Goal: Task Accomplishment & Management: Use online tool/utility

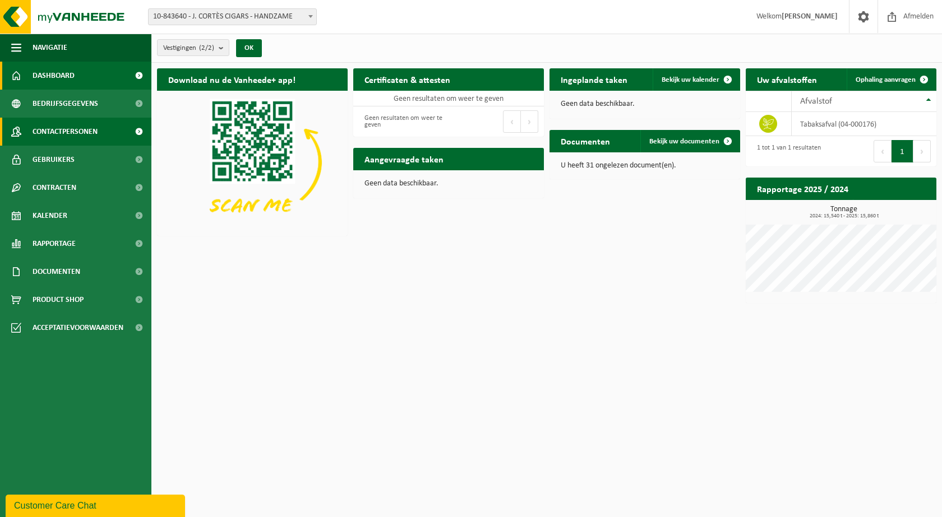
click at [65, 127] on span "Contactpersonen" at bounding box center [65, 132] width 65 height 28
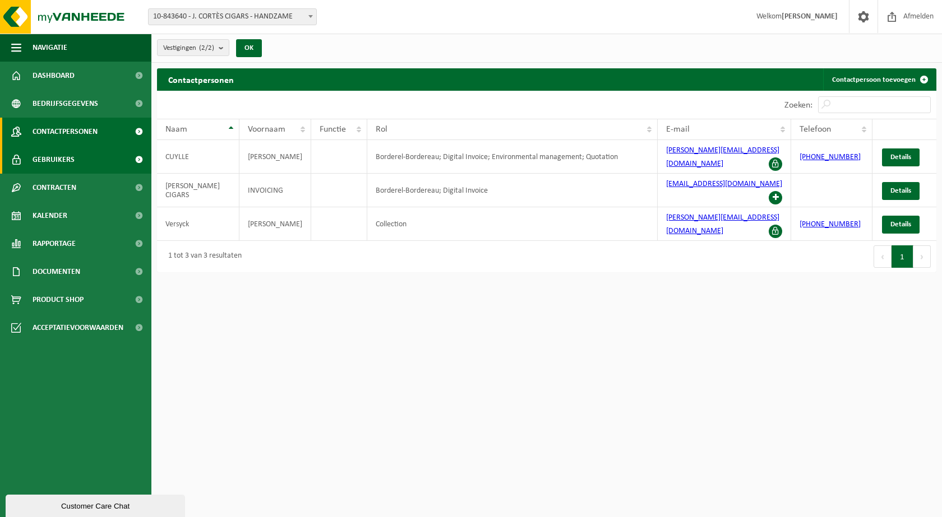
click at [61, 157] on span "Gebruikers" at bounding box center [54, 160] width 42 height 28
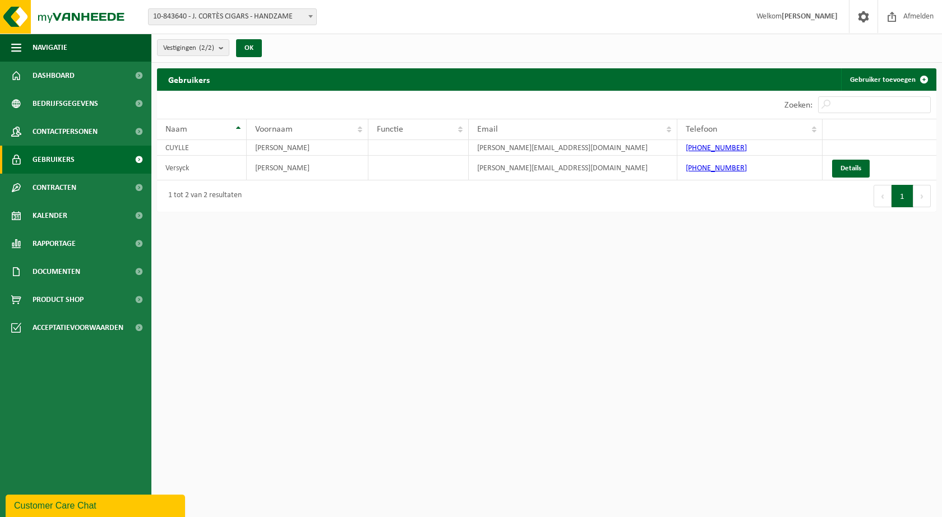
click at [65, 160] on span "Gebruikers" at bounding box center [54, 160] width 42 height 28
click at [61, 126] on span "Contactpersonen" at bounding box center [65, 132] width 65 height 28
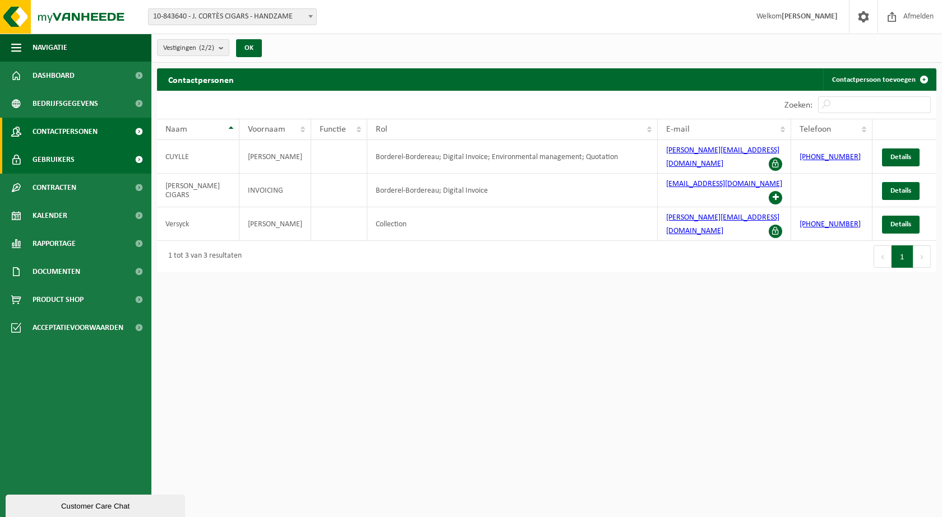
click at [54, 157] on span "Gebruikers" at bounding box center [54, 160] width 42 height 28
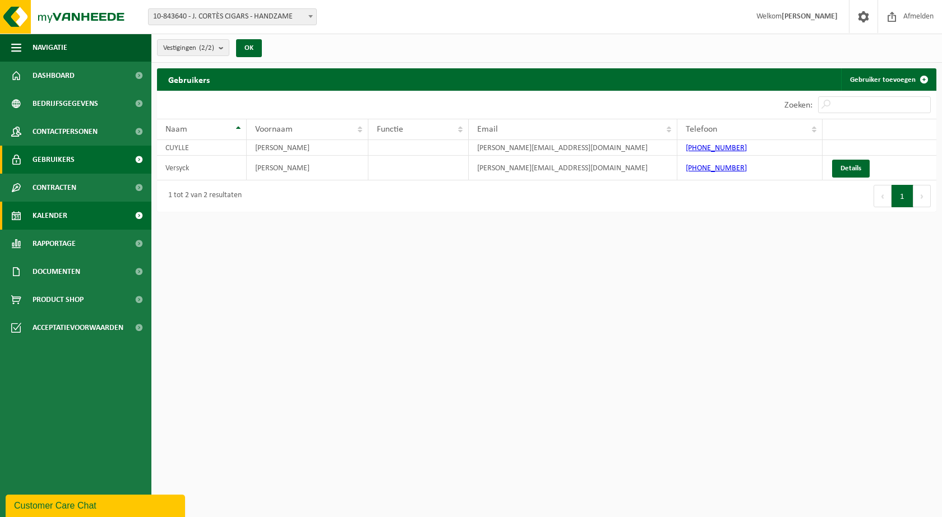
click at [57, 212] on span "Kalender" at bounding box center [50, 216] width 35 height 28
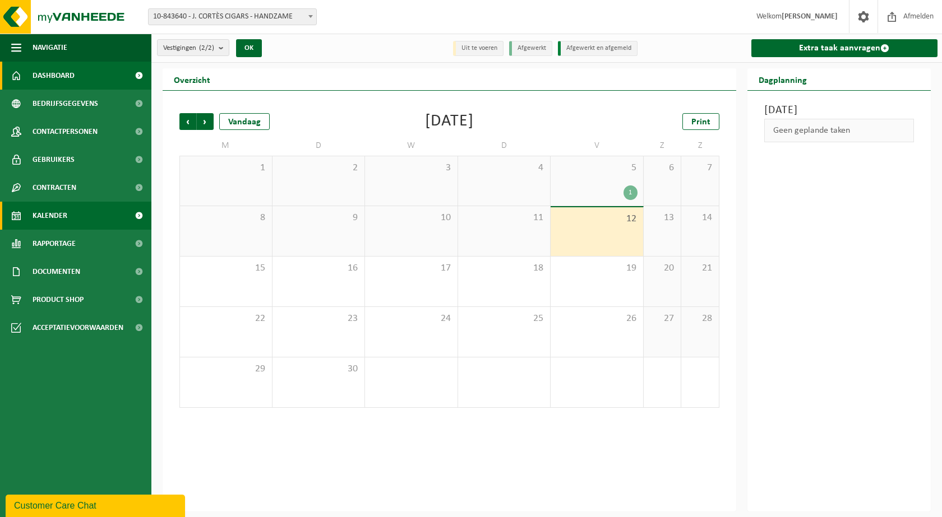
click at [48, 75] on span "Dashboard" at bounding box center [54, 76] width 42 height 28
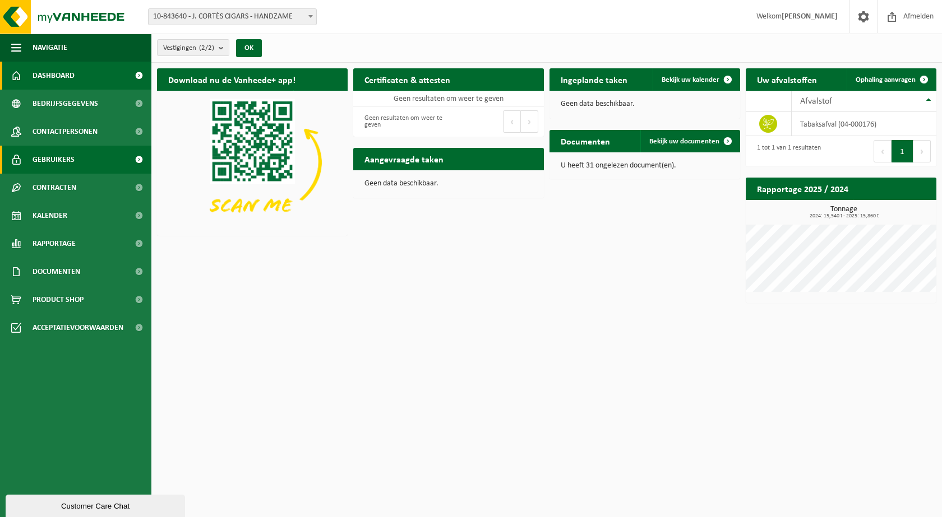
click at [48, 156] on span "Gebruikers" at bounding box center [54, 160] width 42 height 28
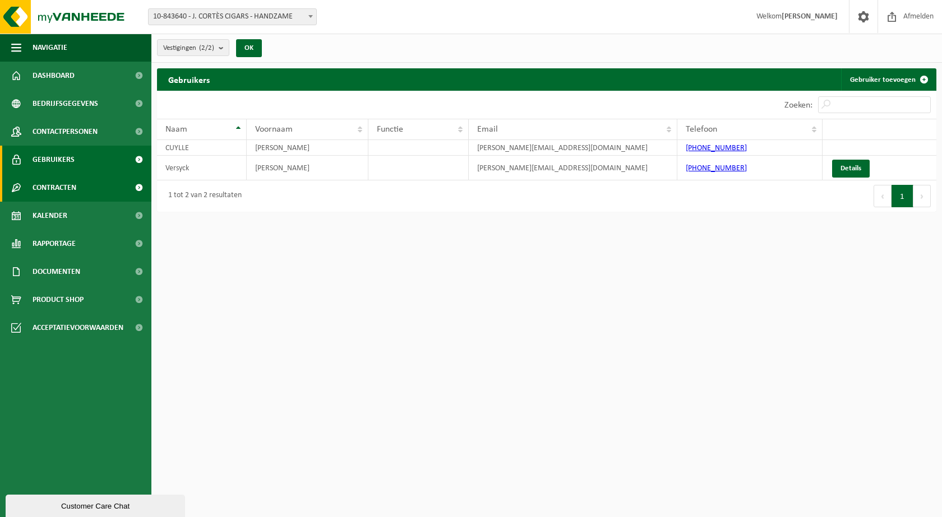
click at [44, 182] on span "Contracten" at bounding box center [55, 188] width 44 height 28
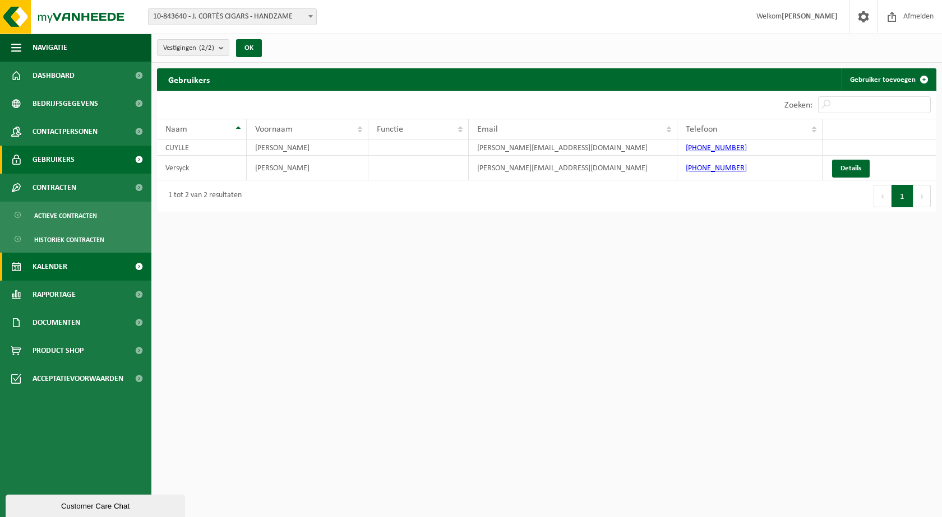
click at [50, 268] on span "Kalender" at bounding box center [50, 267] width 35 height 28
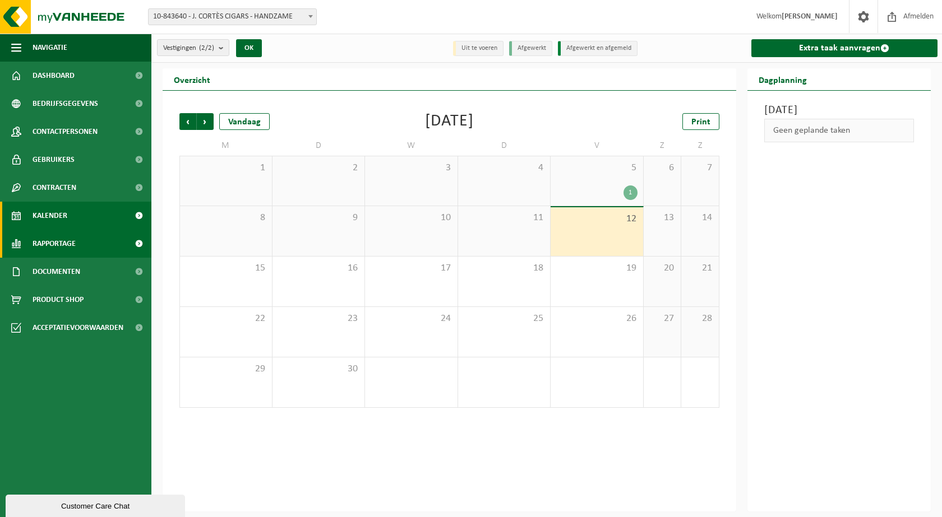
click at [56, 249] on span "Rapportage" at bounding box center [54, 244] width 43 height 28
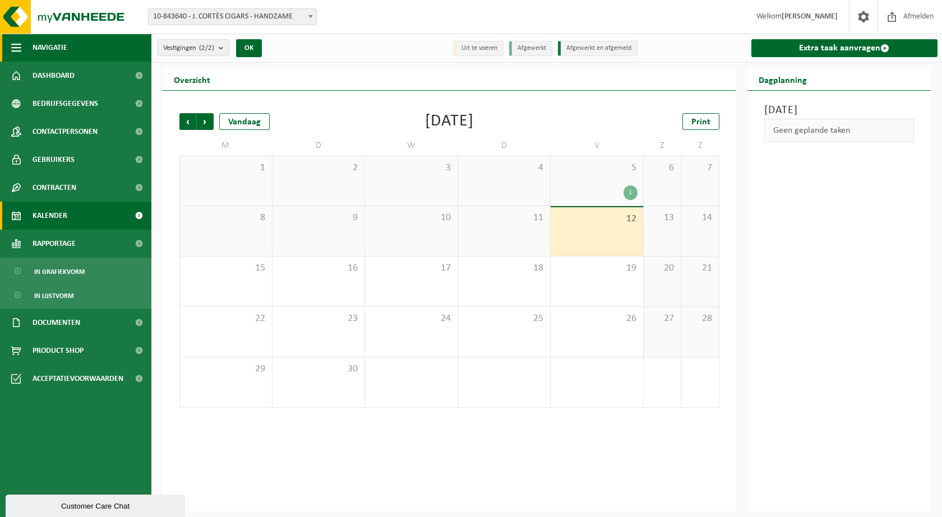
click at [32, 61] on button "Navigatie" at bounding box center [75, 48] width 151 height 28
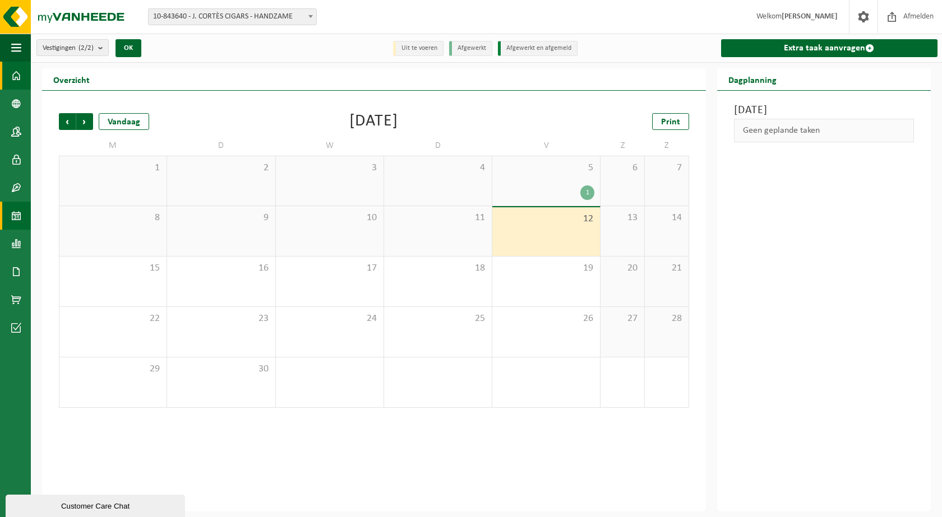
click at [18, 77] on span at bounding box center [16, 76] width 10 height 28
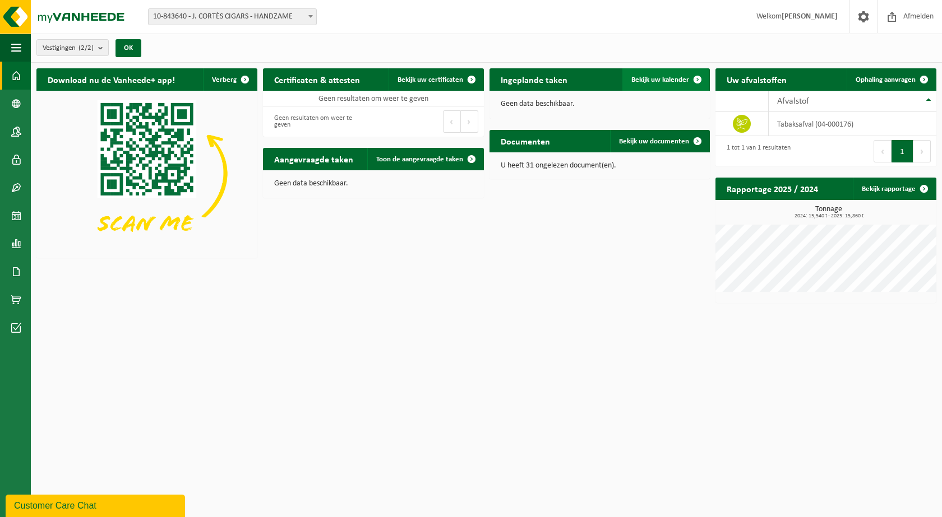
click at [661, 77] on span "Bekijk uw kalender" at bounding box center [660, 79] width 58 height 7
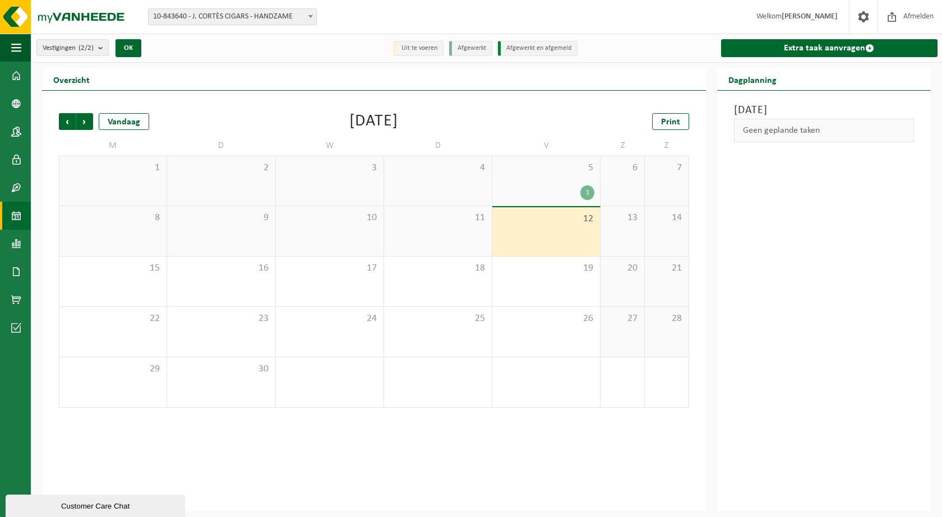
click at [582, 211] on div "12" at bounding box center [546, 231] width 108 height 49
click at [104, 50] on b "submit" at bounding box center [103, 48] width 10 height 16
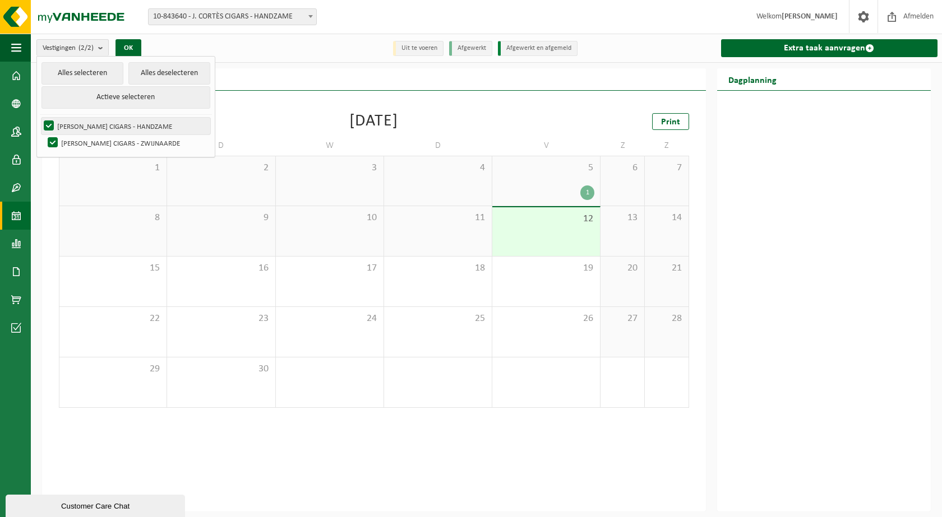
click at [78, 128] on label "[PERSON_NAME] CIGARS - HANDZAME" at bounding box center [125, 126] width 169 height 17
click at [40, 118] on input "[PERSON_NAME] CIGARS - HANDZAME" at bounding box center [39, 117] width 1 height 1
click at [50, 120] on label "[PERSON_NAME] CIGARS - HANDZAME" at bounding box center [125, 126] width 169 height 17
click at [40, 118] on input "[PERSON_NAME] CIGARS - HANDZAME" at bounding box center [39, 117] width 1 height 1
checkbox input "true"
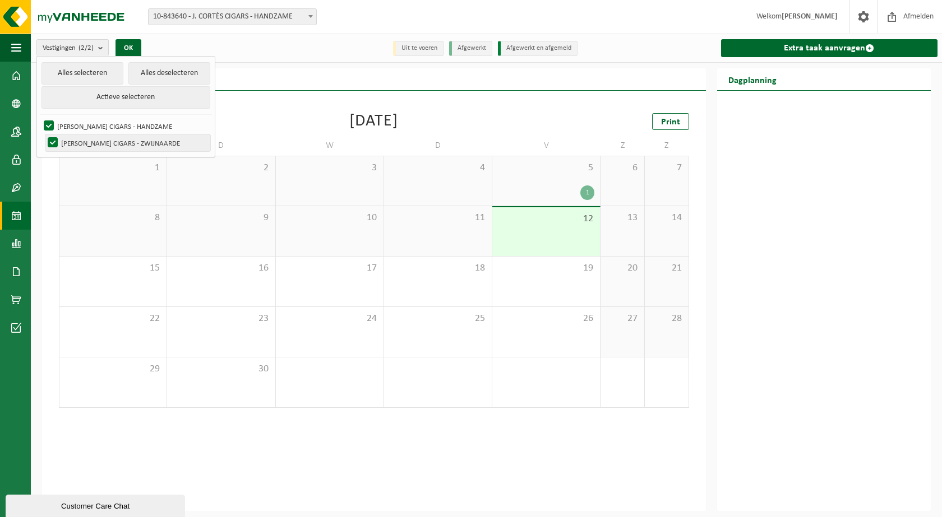
click at [54, 140] on label "[PERSON_NAME] CIGARS - ZWIJNAARDE" at bounding box center [127, 143] width 165 height 17
click at [44, 135] on input "[PERSON_NAME] CIGARS - ZWIJNAARDE" at bounding box center [43, 134] width 1 height 1
checkbox input "false"
click at [280, 98] on div "Vorige Volgende Vandaag September 2025 Print M D W D V Z Z 1 2 3 4 5 1 6 7 8 9 …" at bounding box center [374, 301] width 664 height 421
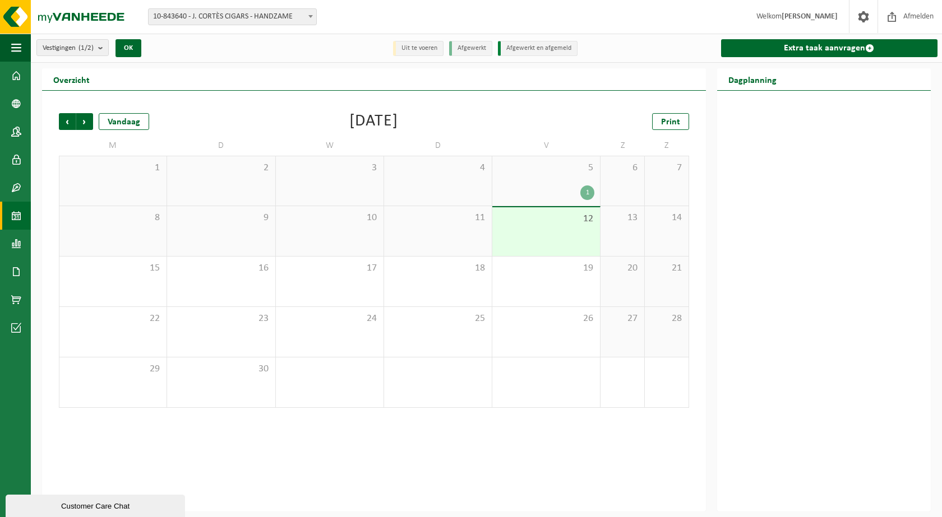
click at [431, 49] on li "Uit te voeren" at bounding box center [418, 48] width 50 height 15
click at [12, 163] on span at bounding box center [16, 160] width 10 height 28
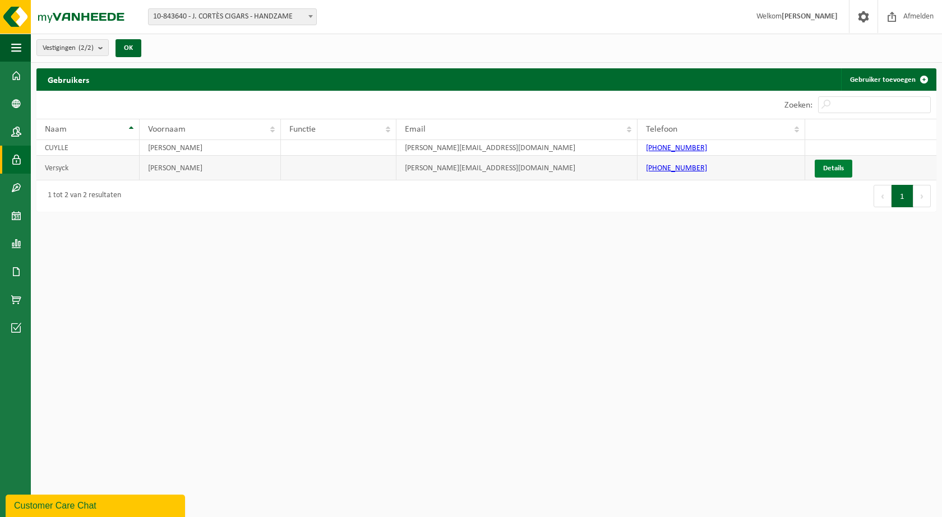
click at [828, 172] on link "Details" at bounding box center [833, 169] width 38 height 18
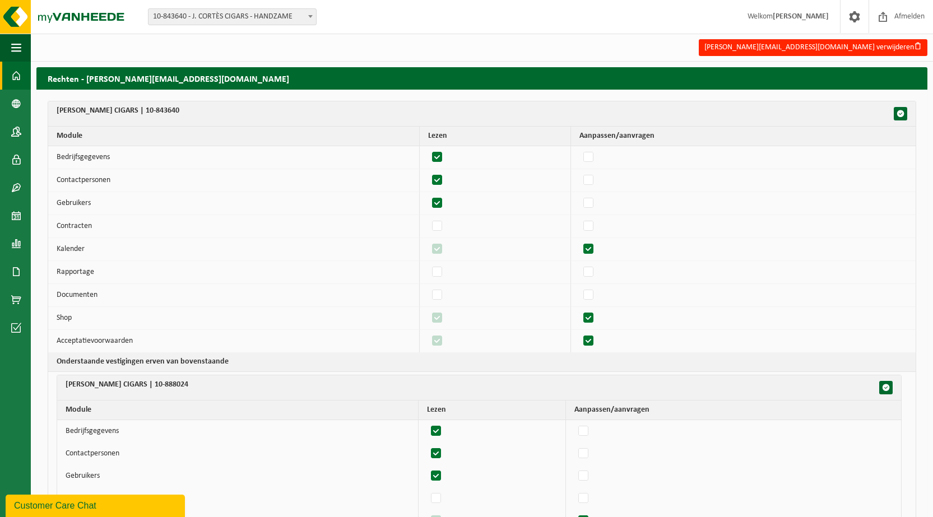
click at [20, 72] on span at bounding box center [16, 76] width 10 height 28
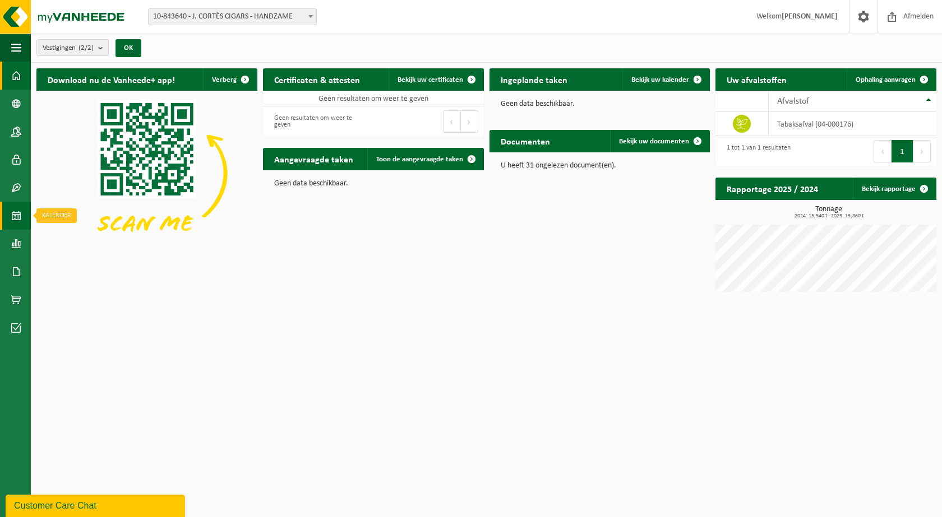
click at [12, 217] on span at bounding box center [16, 216] width 10 height 28
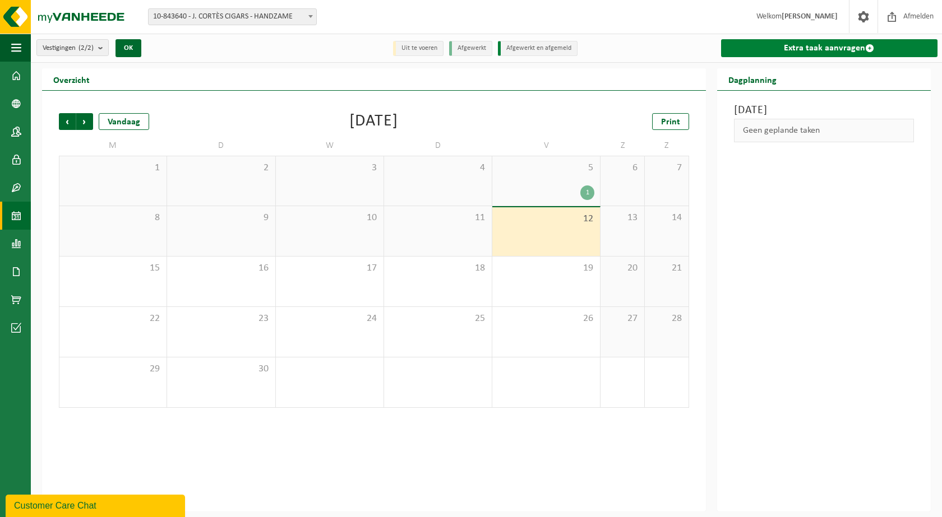
click at [803, 55] on link "Extra taak aanvragen" at bounding box center [829, 48] width 216 height 18
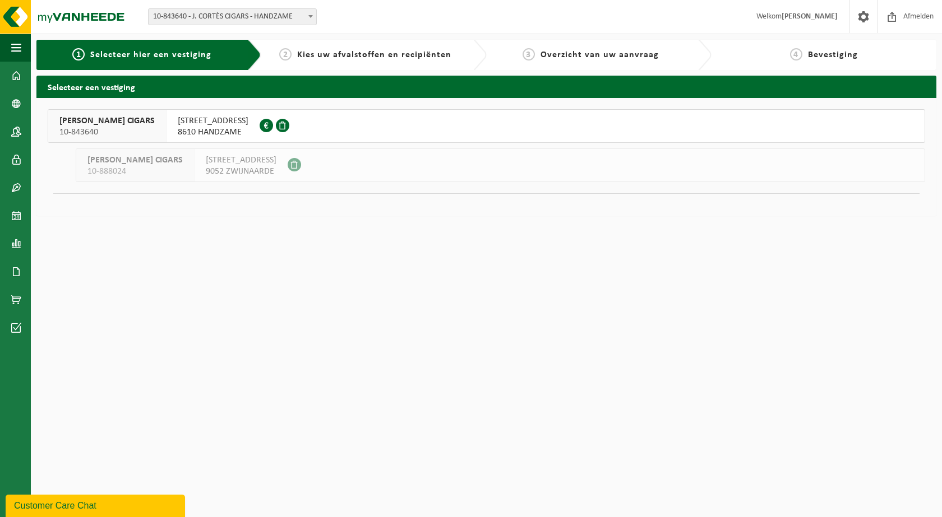
click at [186, 116] on span "[STREET_ADDRESS]" at bounding box center [213, 120] width 71 height 11
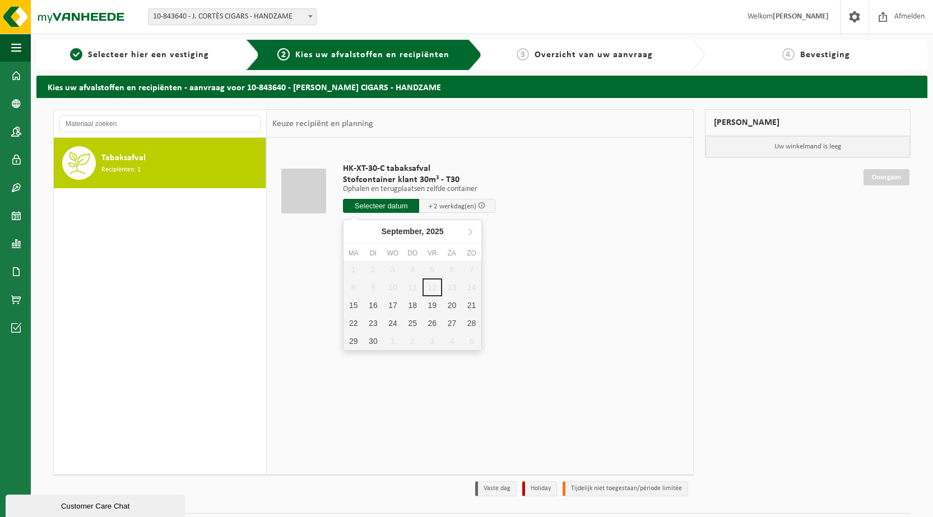
click at [379, 207] on input "text" at bounding box center [381, 206] width 76 height 14
click at [355, 308] on div "15" at bounding box center [354, 306] width 20 height 18
type input "Van 2025-09-15"
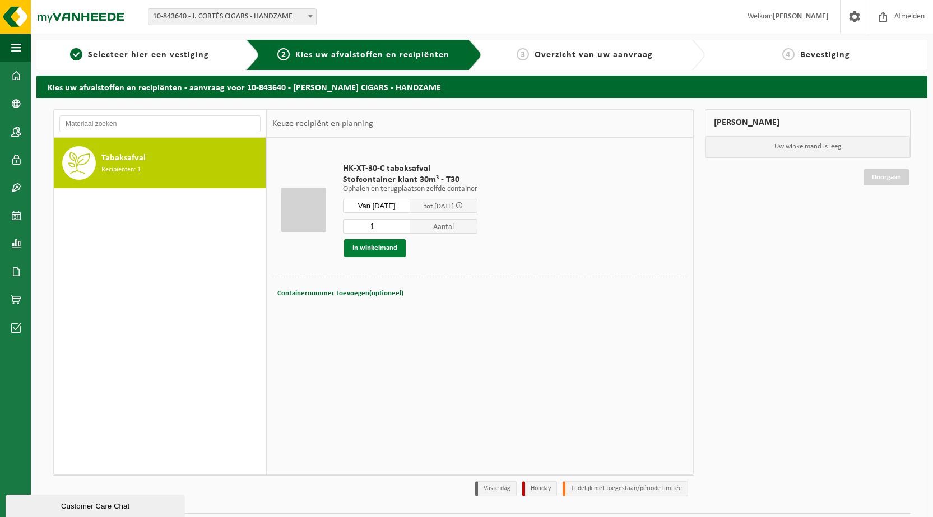
click at [385, 252] on button "In winkelmand" at bounding box center [375, 248] width 62 height 18
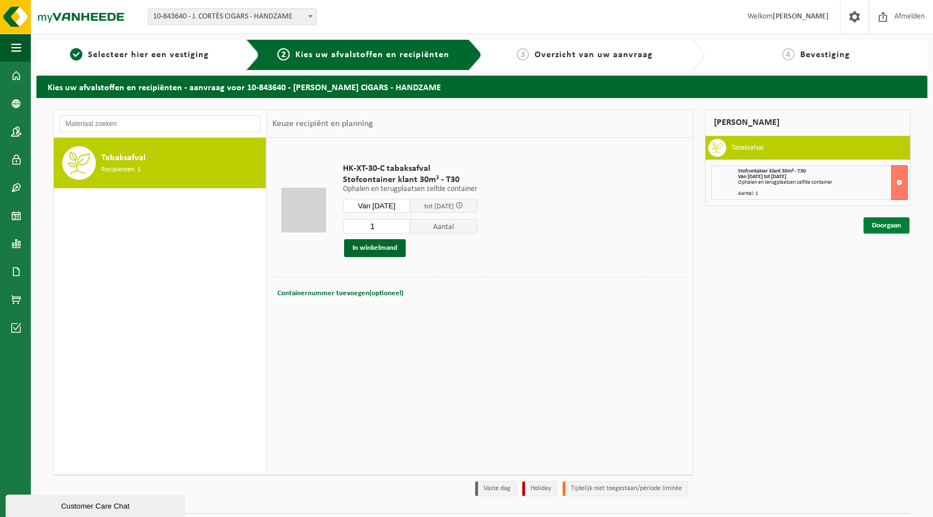
click at [888, 228] on link "Doorgaan" at bounding box center [887, 225] width 46 height 16
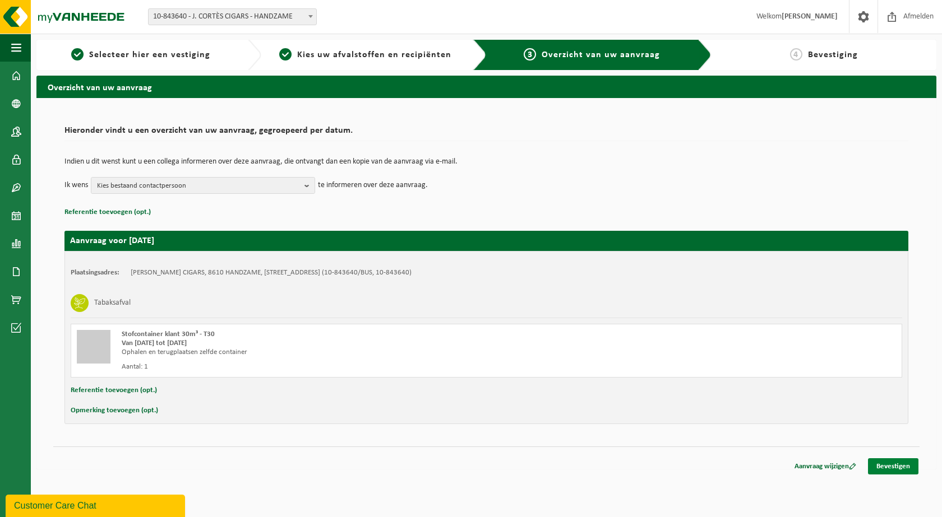
click at [879, 470] on link "Bevestigen" at bounding box center [893, 466] width 50 height 16
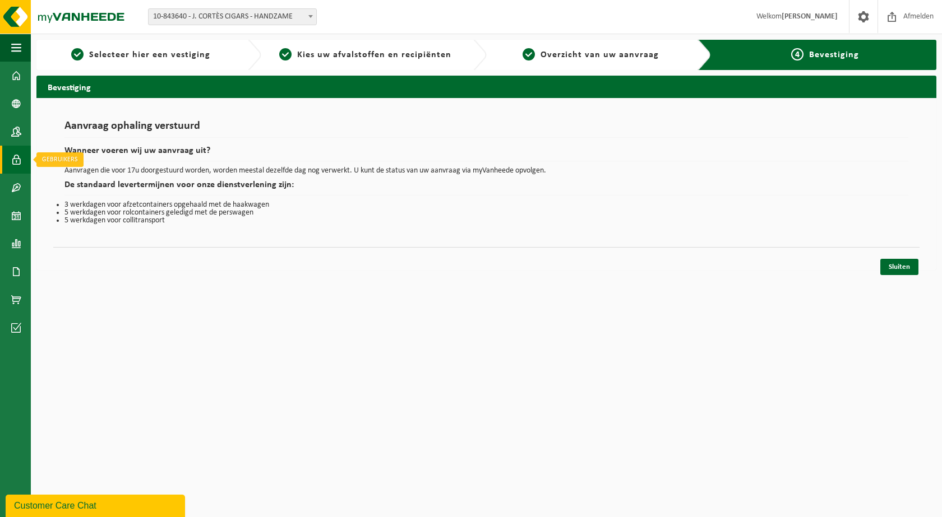
click at [17, 161] on span at bounding box center [16, 160] width 10 height 28
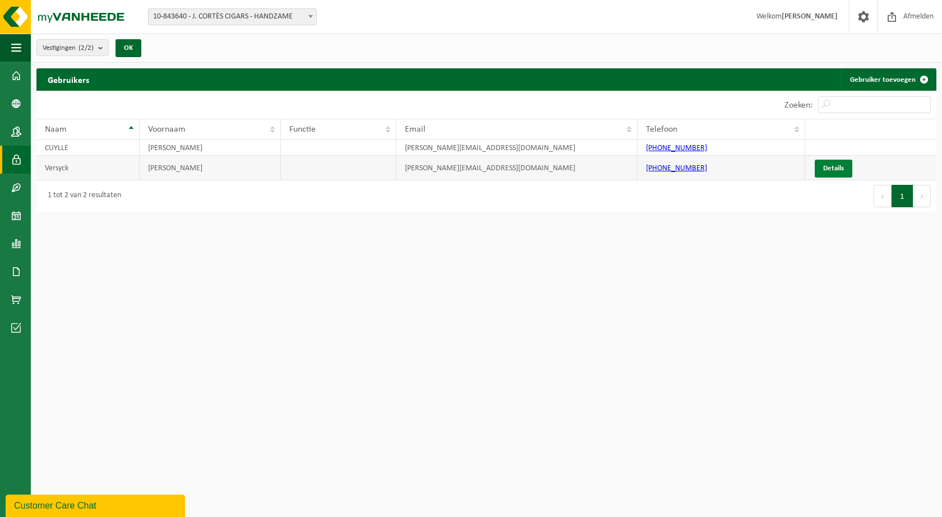
click at [842, 169] on link "Details" at bounding box center [833, 169] width 38 height 18
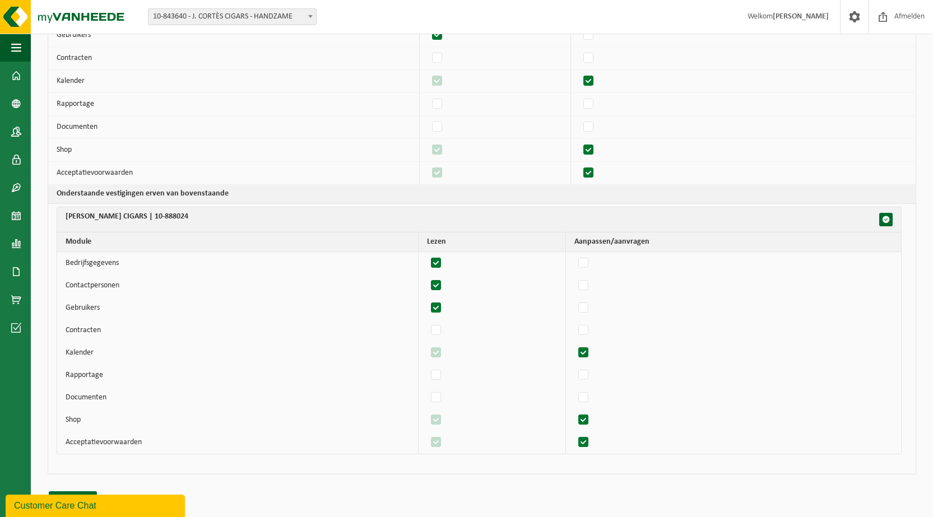
scroll to position [177, 0]
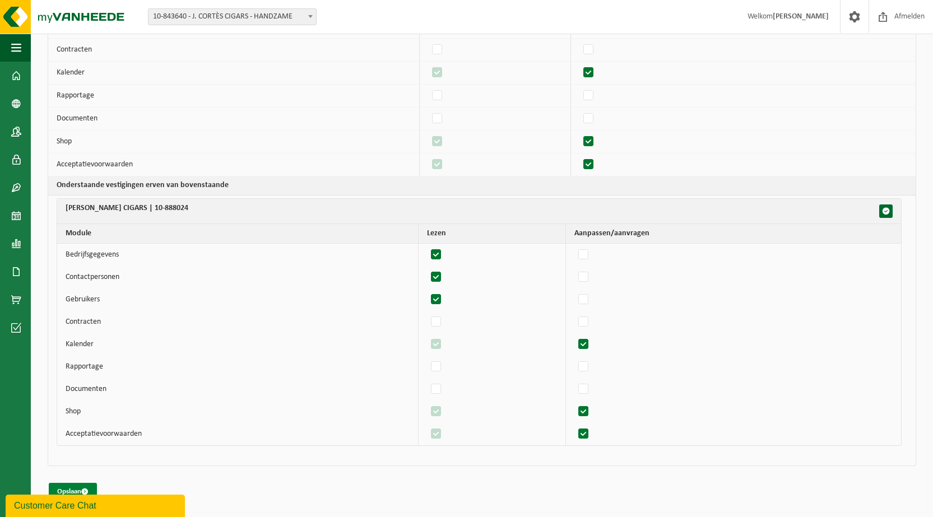
click at [69, 488] on button "Opslaan" at bounding box center [73, 492] width 48 height 18
